Goal: Task Accomplishment & Management: Manage account settings

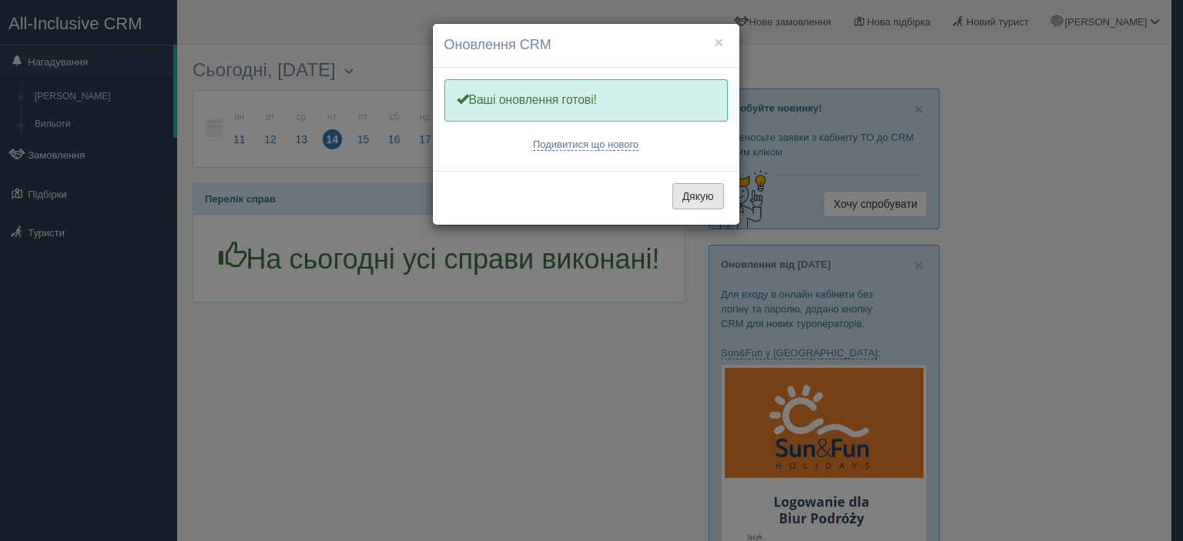
click at [699, 195] on button "Дякую" at bounding box center [698, 196] width 52 height 26
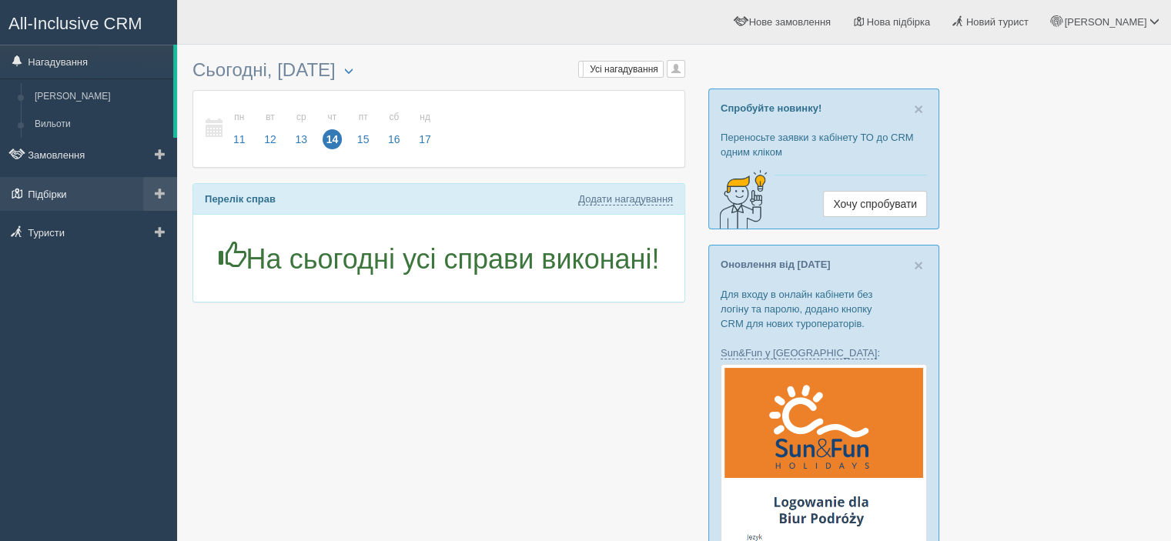
click at [95, 190] on link "Підбірки" at bounding box center [88, 194] width 177 height 34
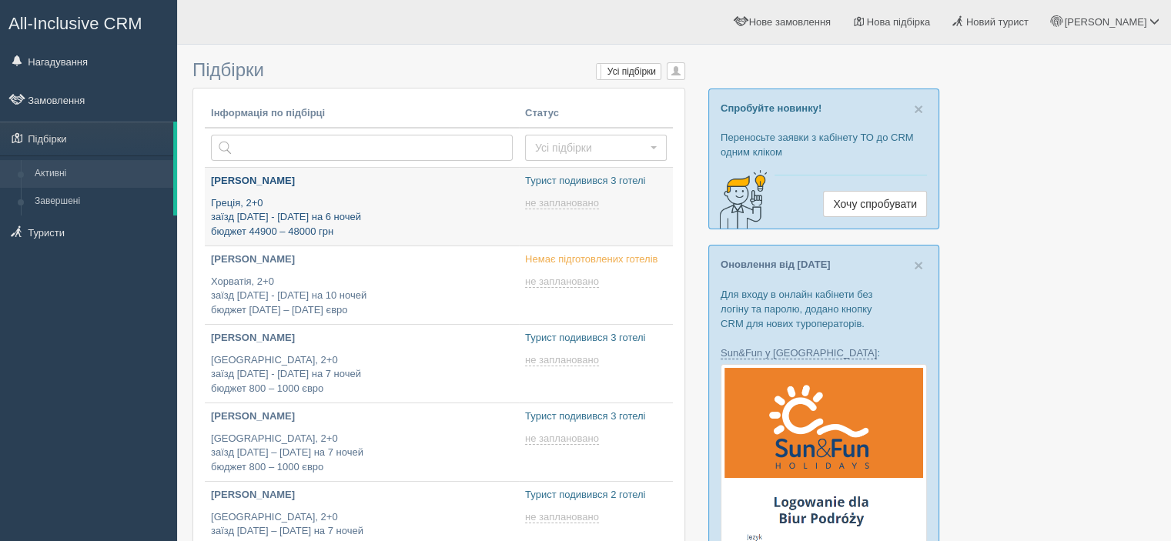
type input "[DATE] 13:30"
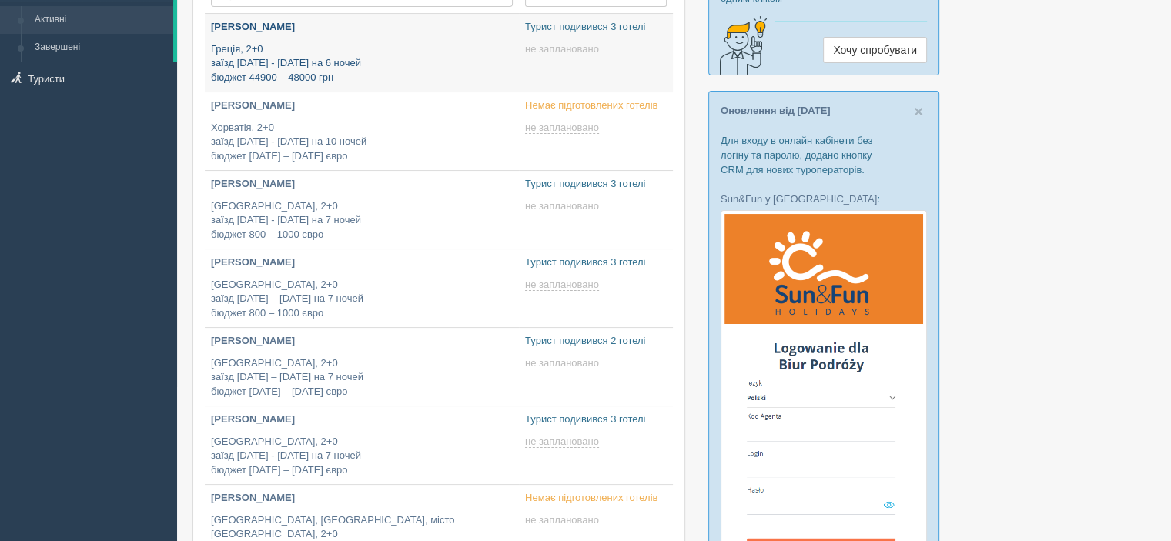
type input "2025-08-14 17:55"
type input "2025-08-14 12:35"
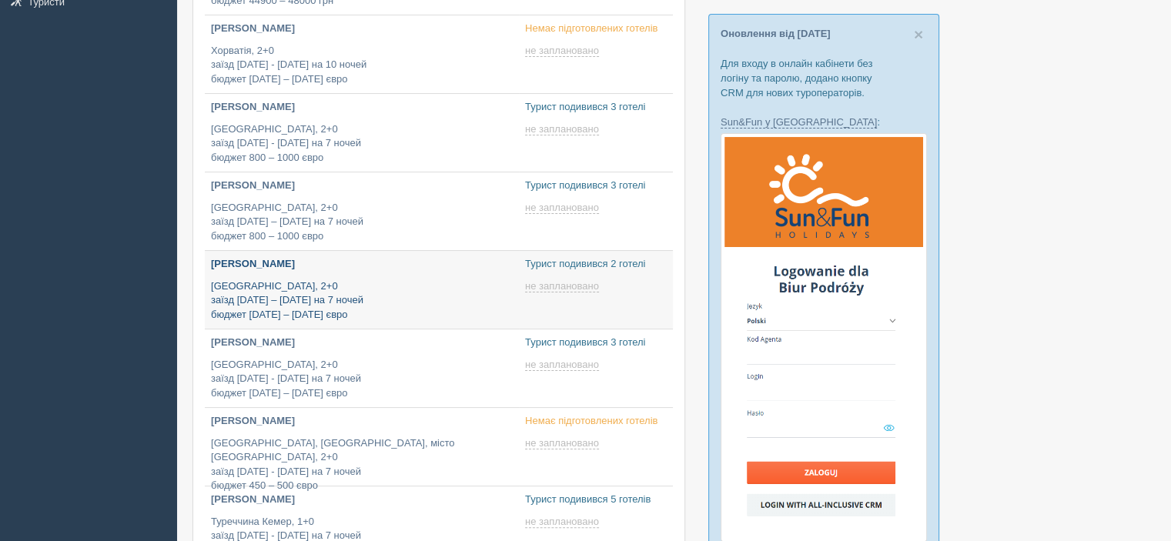
type input "2025-08-14 12:05"
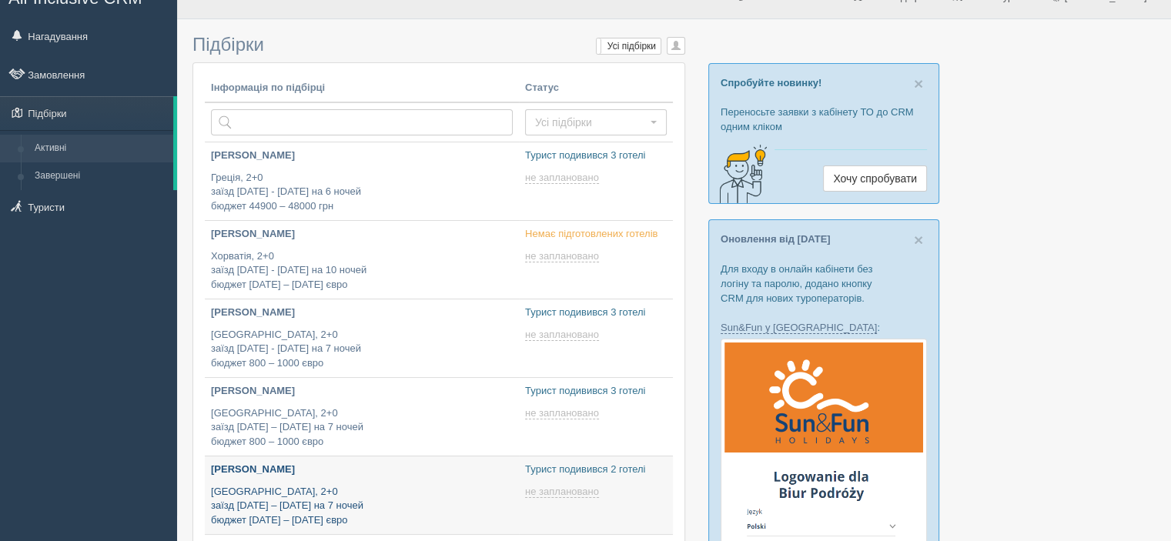
scroll to position [0, 0]
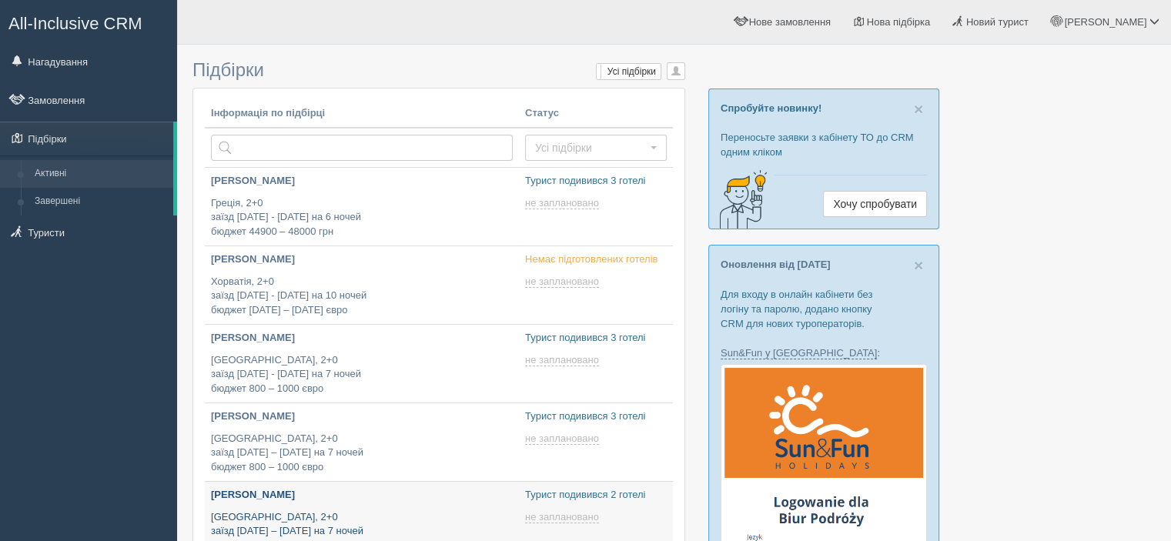
type input "2025-08-14 13:10"
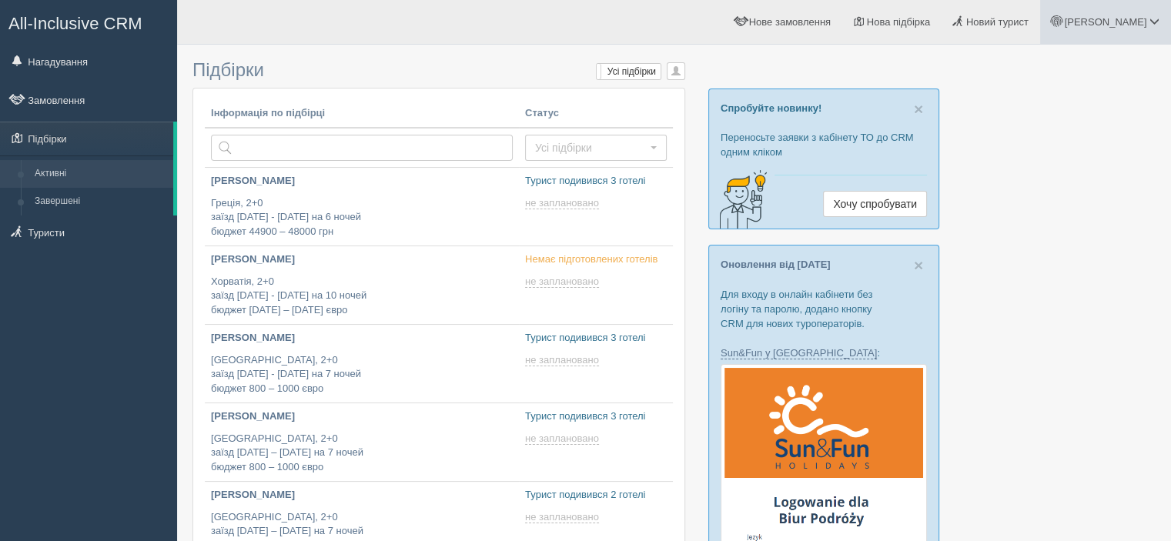
click at [1120, 12] on link "[PERSON_NAME]" at bounding box center [1105, 22] width 131 height 44
click at [1071, 126] on link "Для туристів" at bounding box center [1087, 134] width 168 height 33
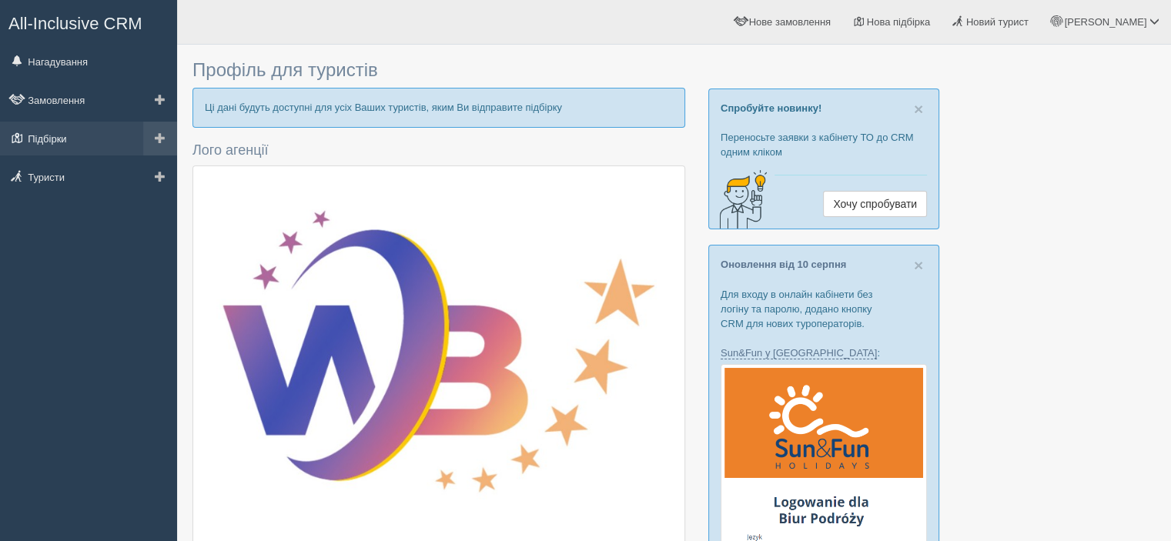
click at [55, 133] on link "Підбірки" at bounding box center [88, 139] width 177 height 34
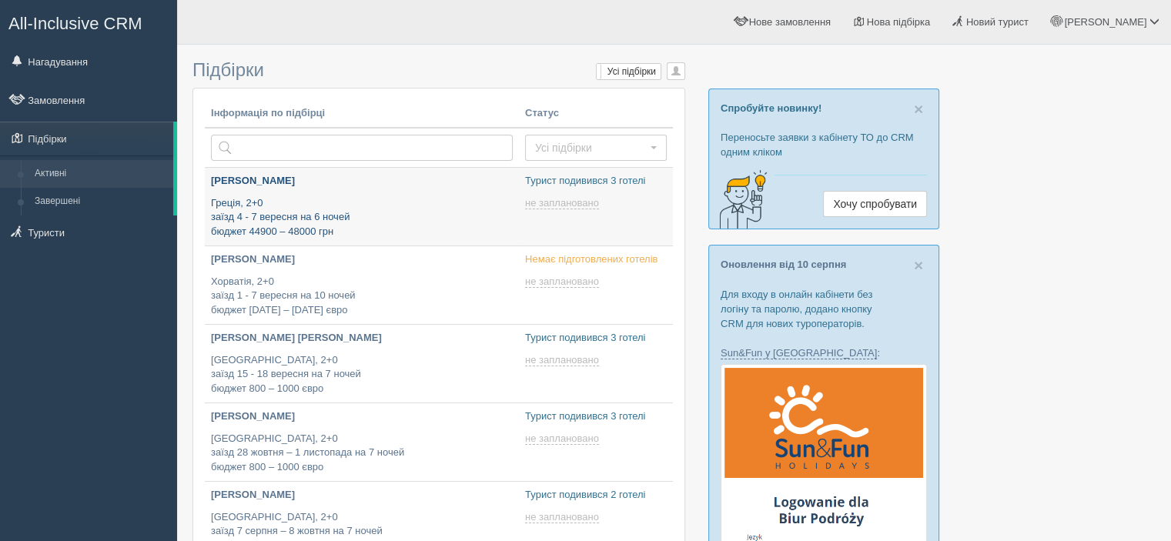
type input "[DATE] 13:30"
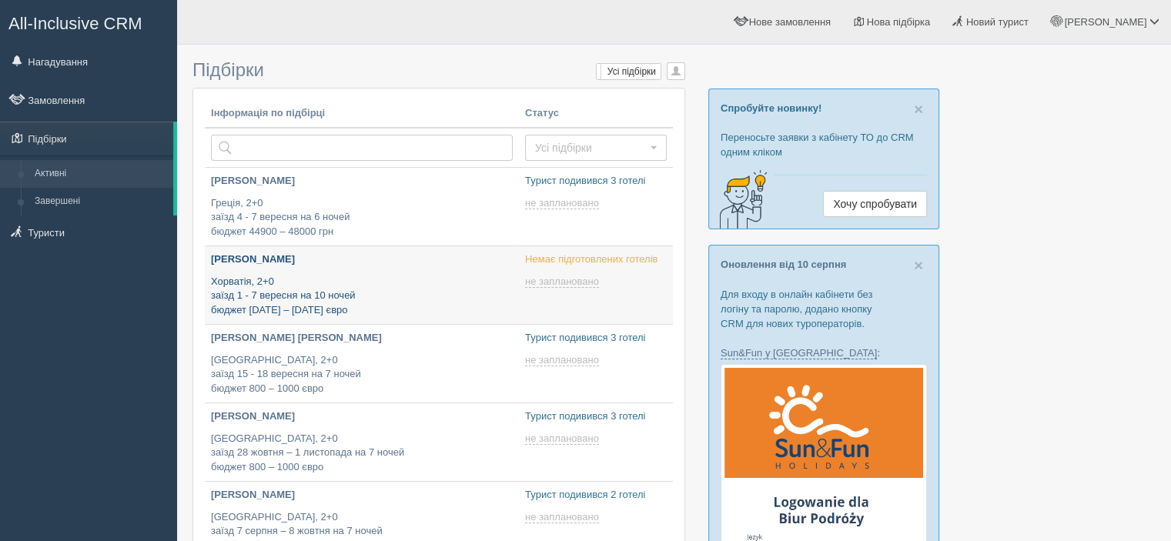
type input "2025-08-14 13:10"
click at [313, 286] on p "Хорватія, 2+0 заїзд 1 - 7 вересня на 10 ночей бюджет 1000 – 1100 євро" at bounding box center [362, 296] width 302 height 43
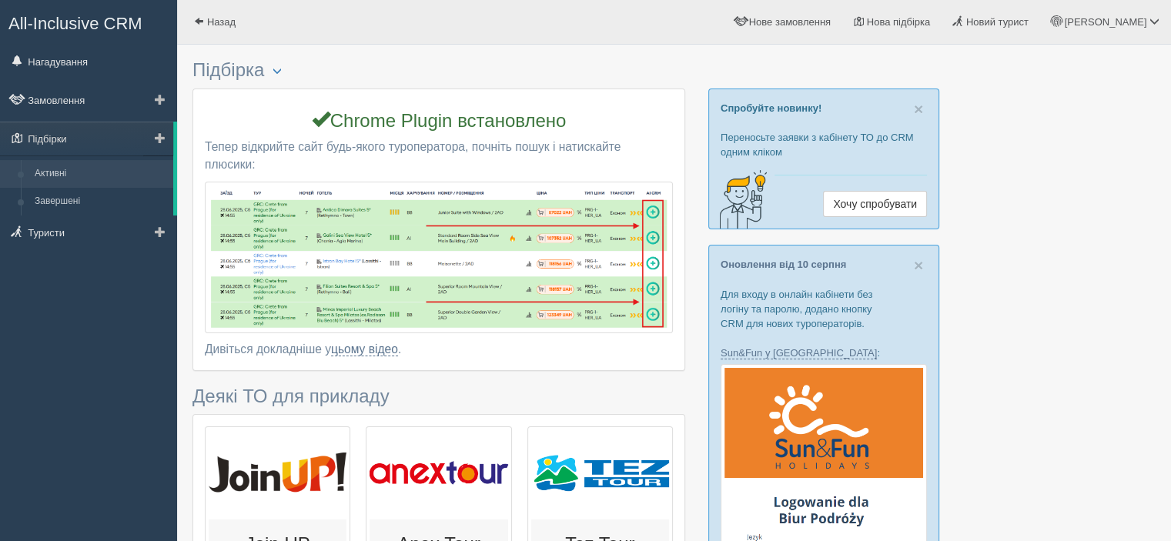
click at [58, 175] on link "Активні" at bounding box center [101, 174] width 146 height 28
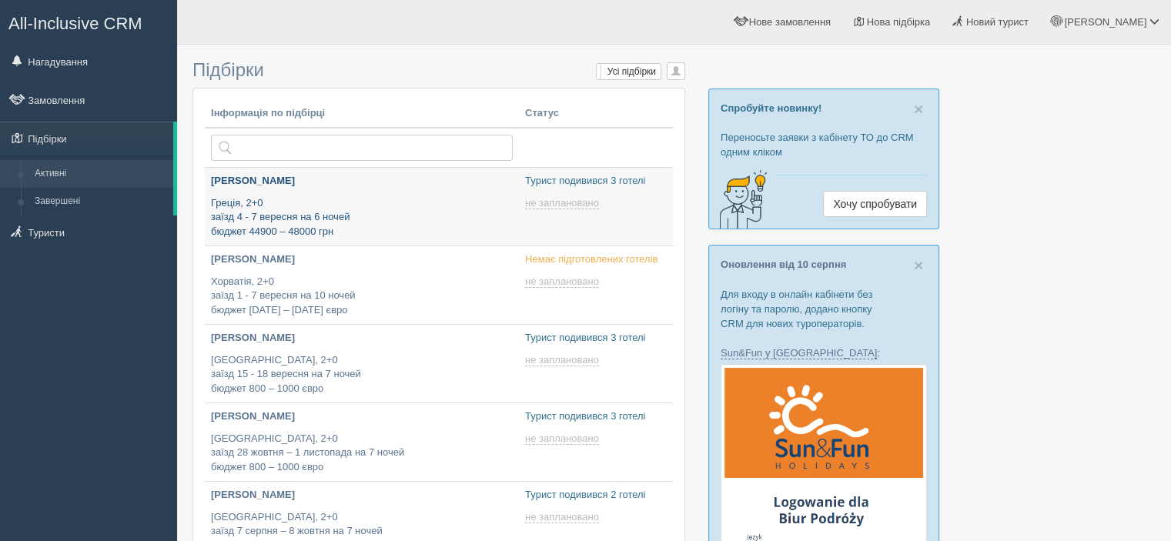
type input "[DATE] 13:30"
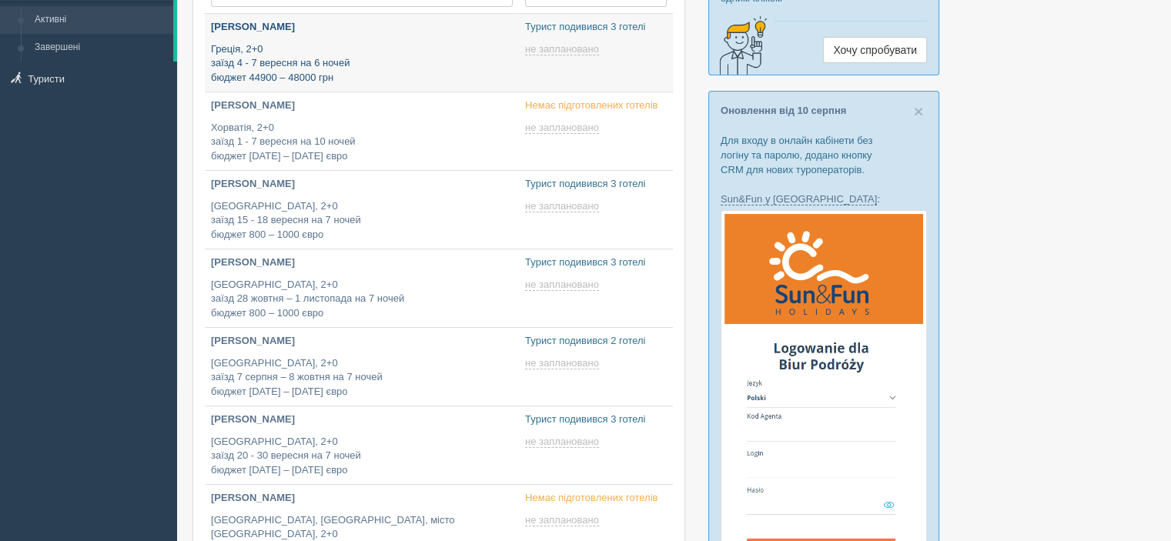
type input "[DATE] 17:55"
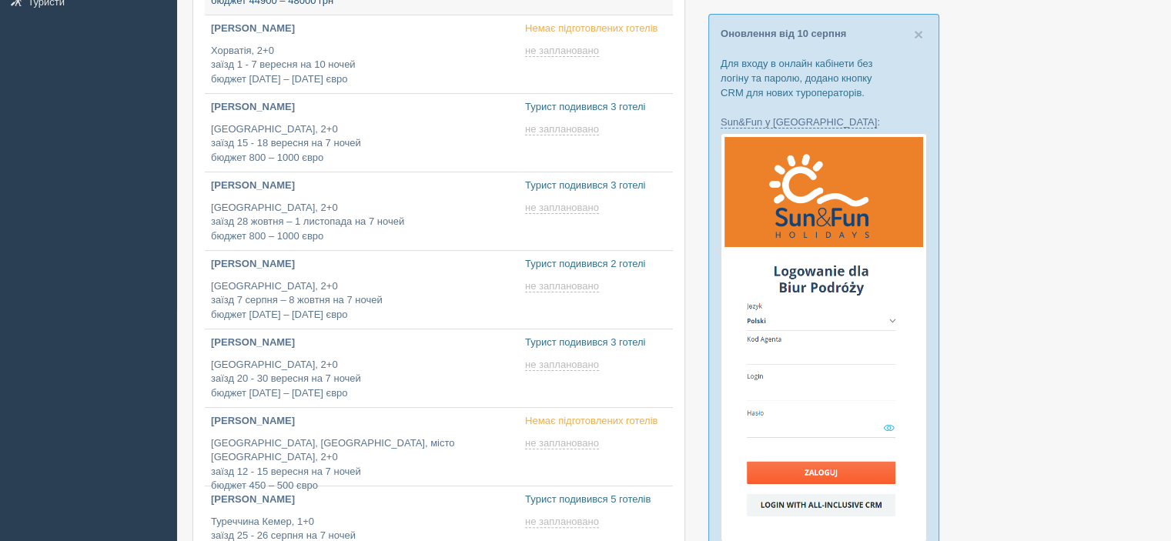
type input "[DATE] 12:35"
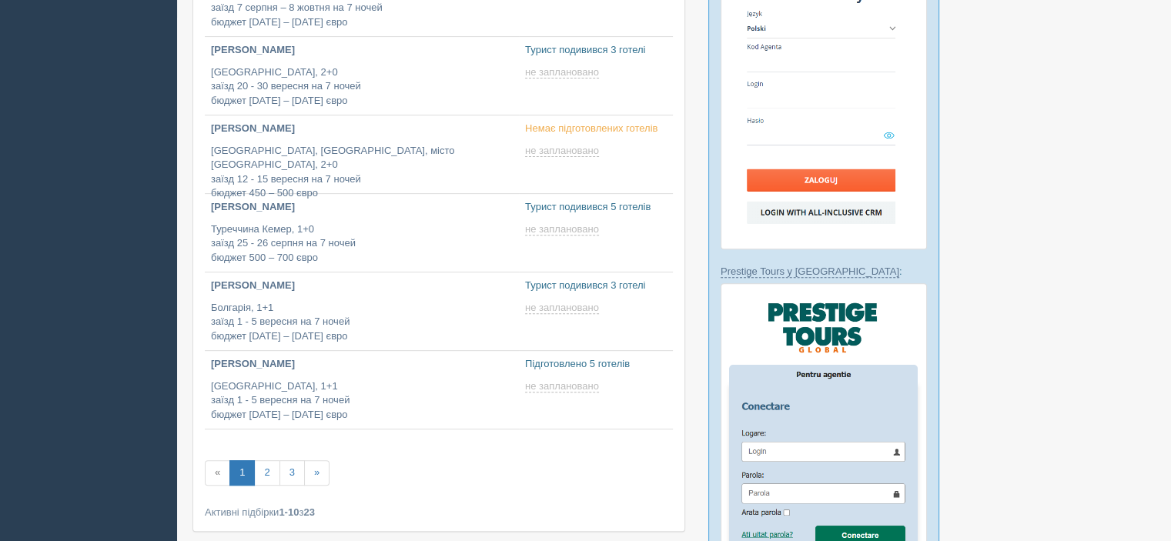
scroll to position [539, 0]
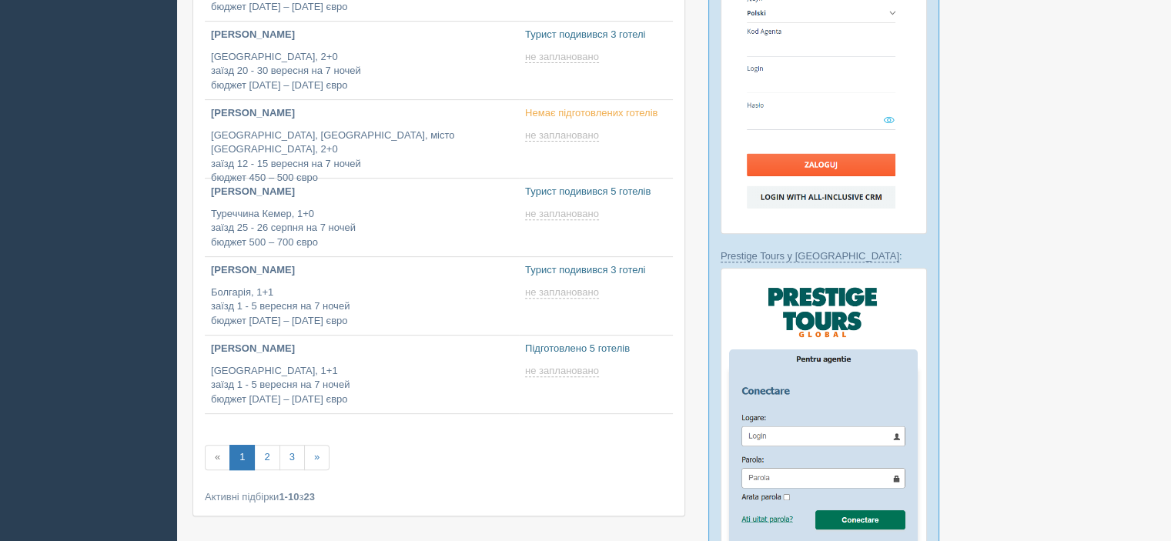
type input "[DATE] 16:45"
type input "[DATE] 12:50"
type input "[DATE] 11:55"
click at [268, 454] on link "2" at bounding box center [266, 457] width 25 height 25
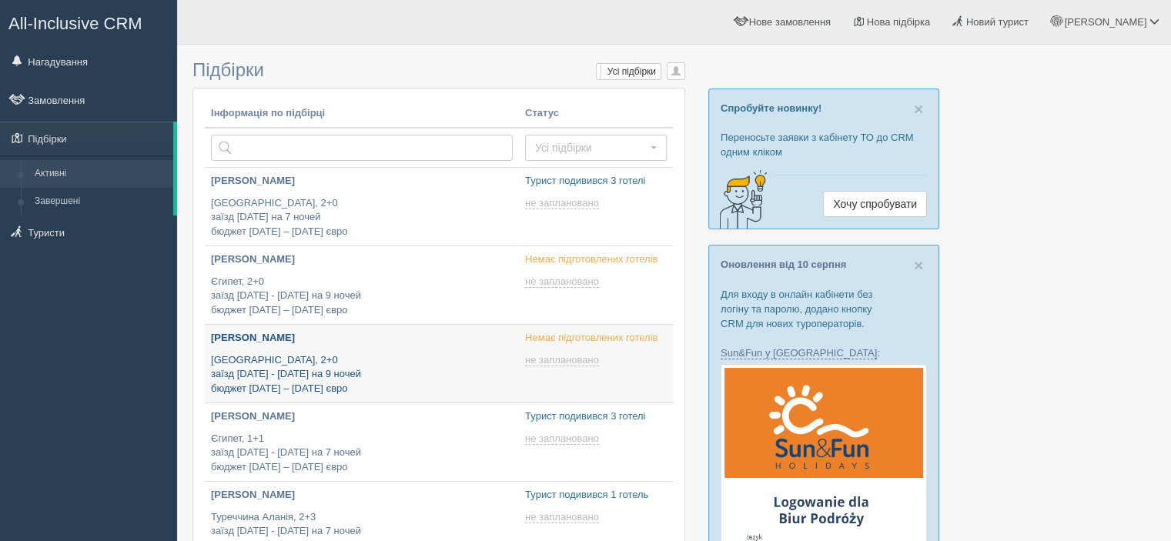
type input "[DATE] 14:50"
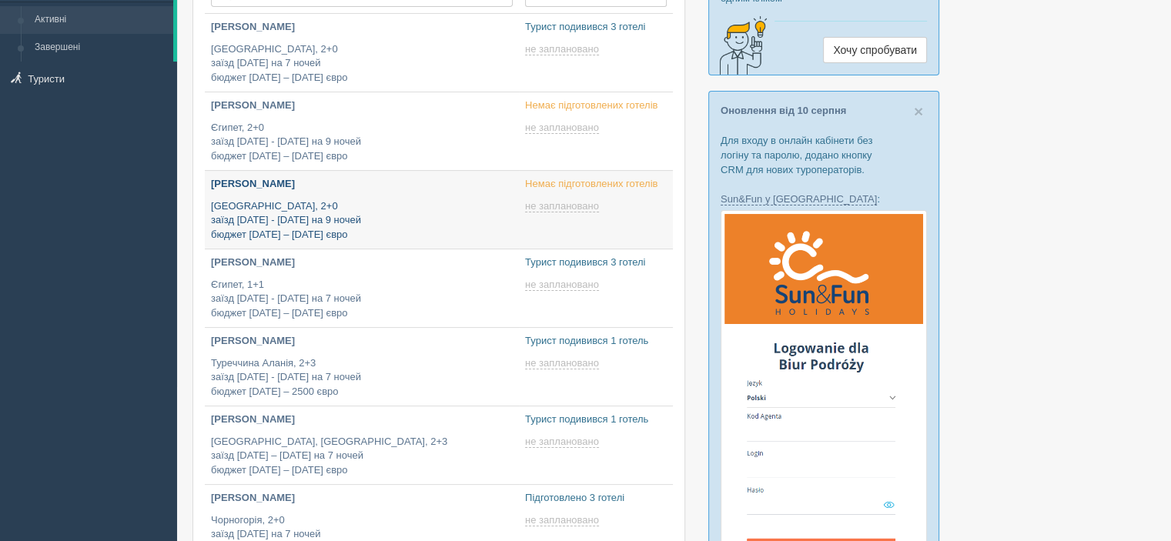
type input "[DATE] 20:45"
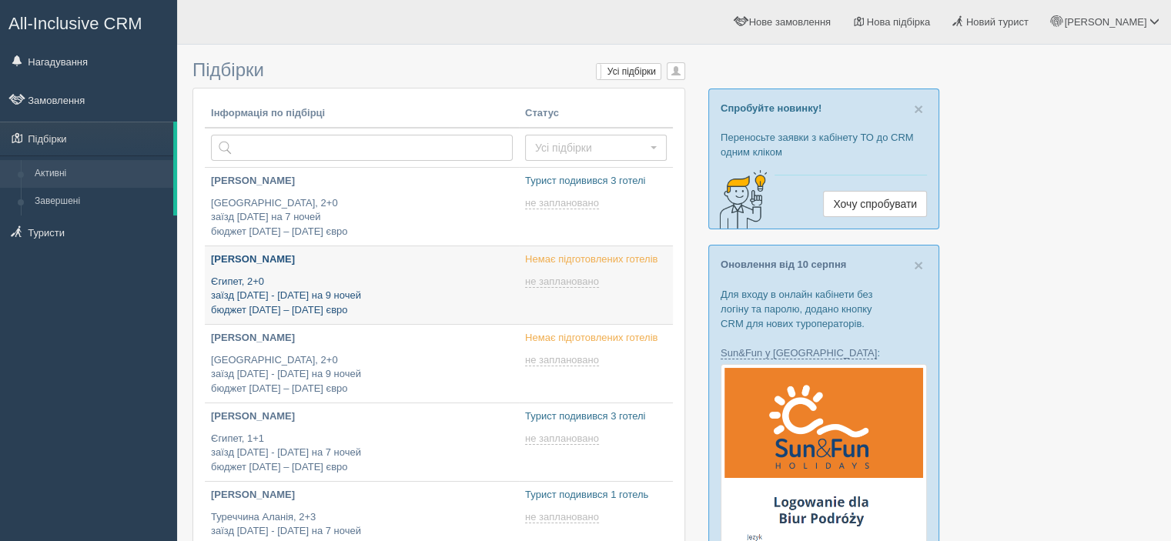
type input "[DATE] 15:25"
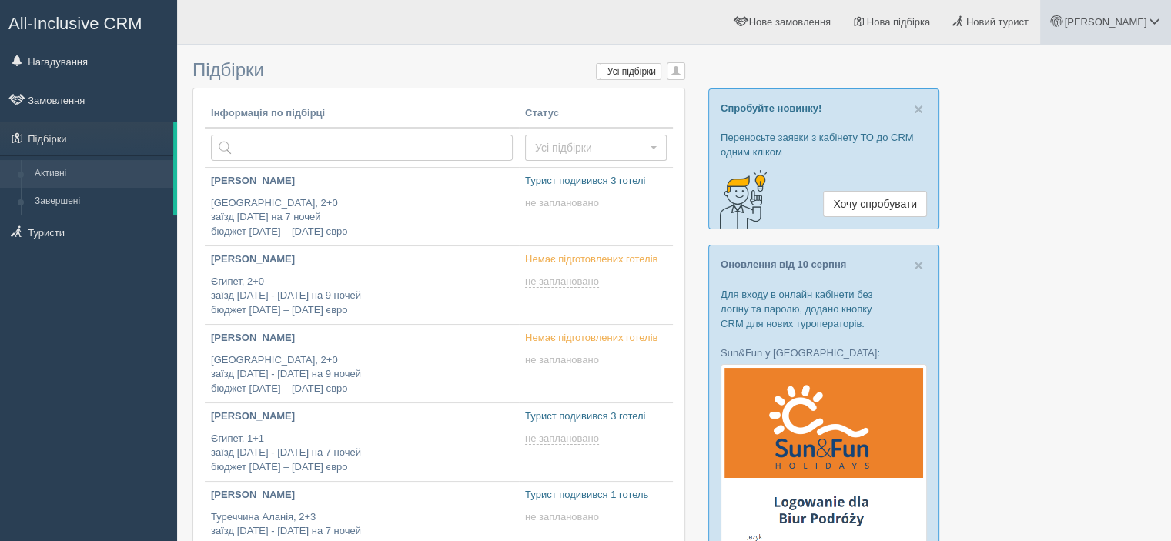
click at [1137, 28] on link "[PERSON_NAME]" at bounding box center [1105, 22] width 131 height 44
type input "[DATE] 18:20"
click at [1056, 196] on link "Вихід" at bounding box center [1087, 199] width 168 height 33
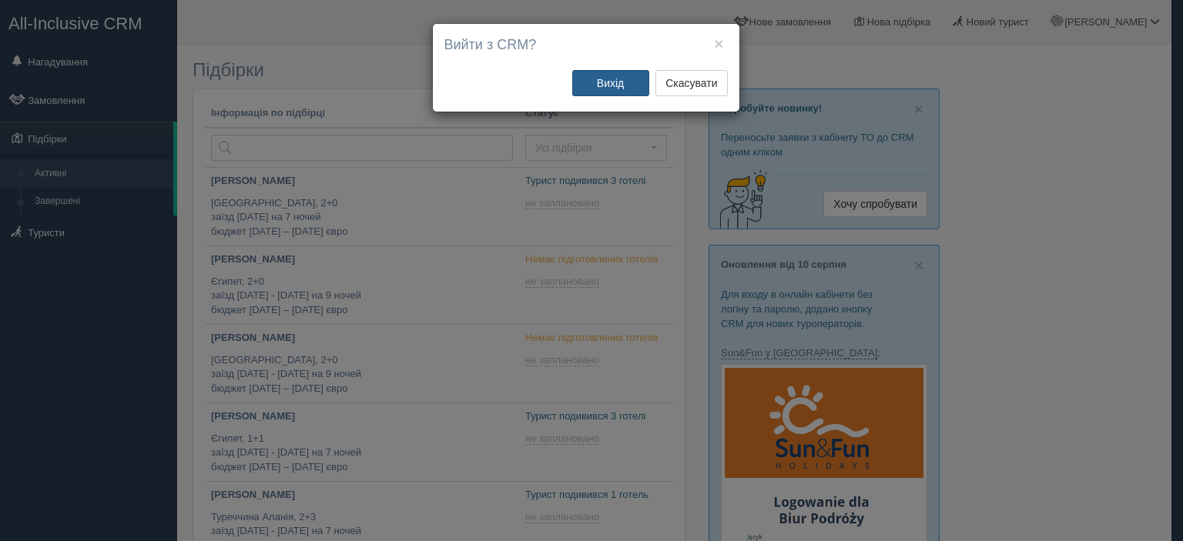
click at [624, 94] on button "Вихід" at bounding box center [610, 83] width 77 height 26
